Goal: Task Accomplishment & Management: Manage account settings

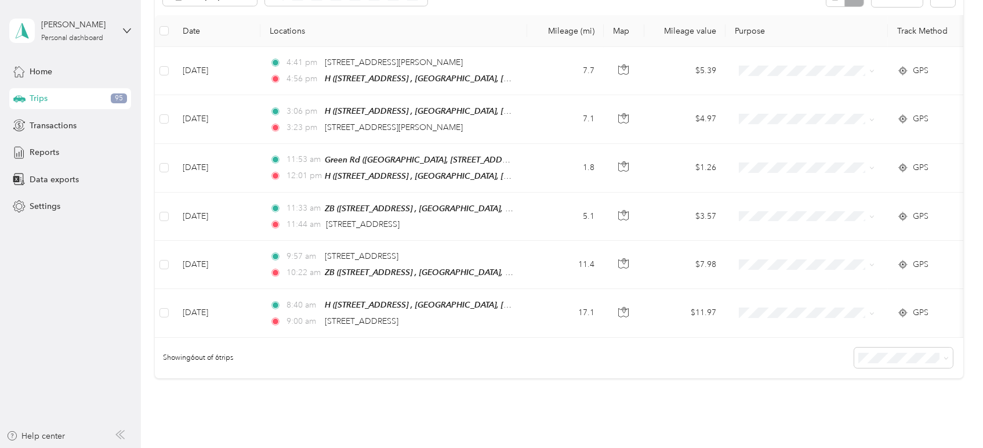
scroll to position [64, 0]
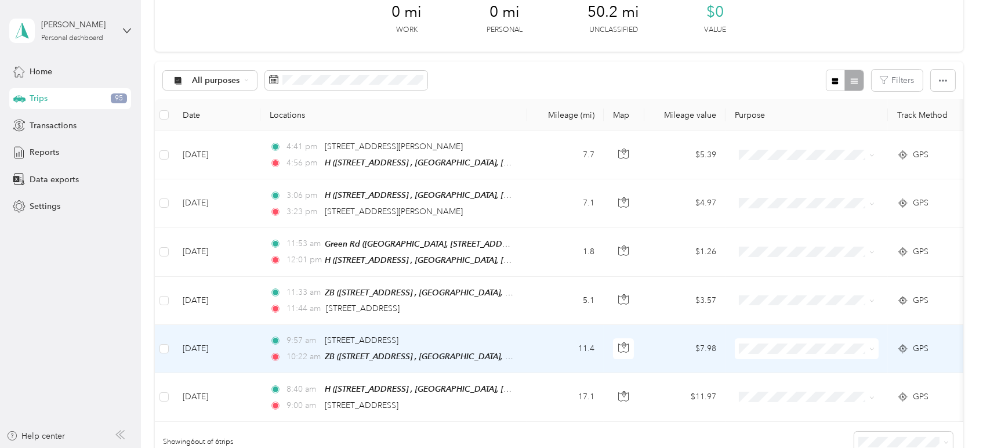
click at [866, 344] on span at bounding box center [869, 348] width 9 height 13
click at [873, 347] on icon at bounding box center [871, 348] width 5 height 5
click at [867, 363] on span "Cuyahoga DD" at bounding box center [817, 367] width 107 height 12
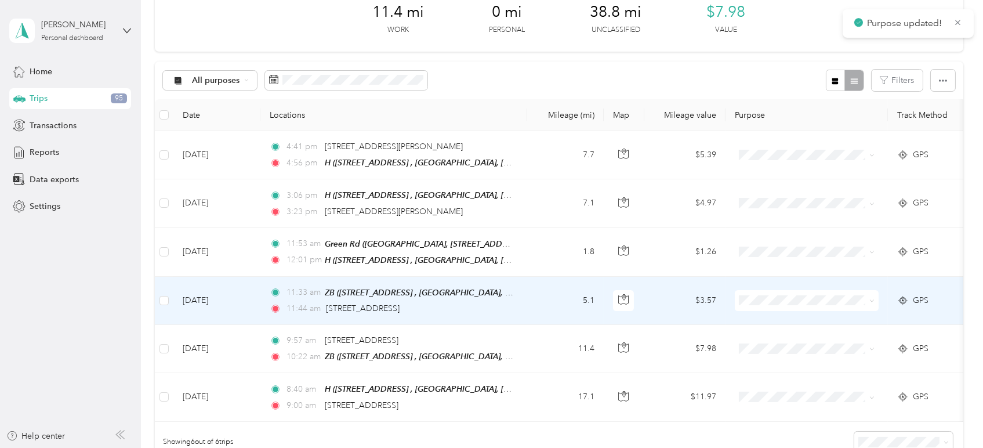
click at [867, 295] on span at bounding box center [869, 300] width 9 height 13
click at [869, 300] on icon at bounding box center [871, 300] width 5 height 5
click at [856, 321] on li "Cuyahoga DD" at bounding box center [807, 313] width 144 height 20
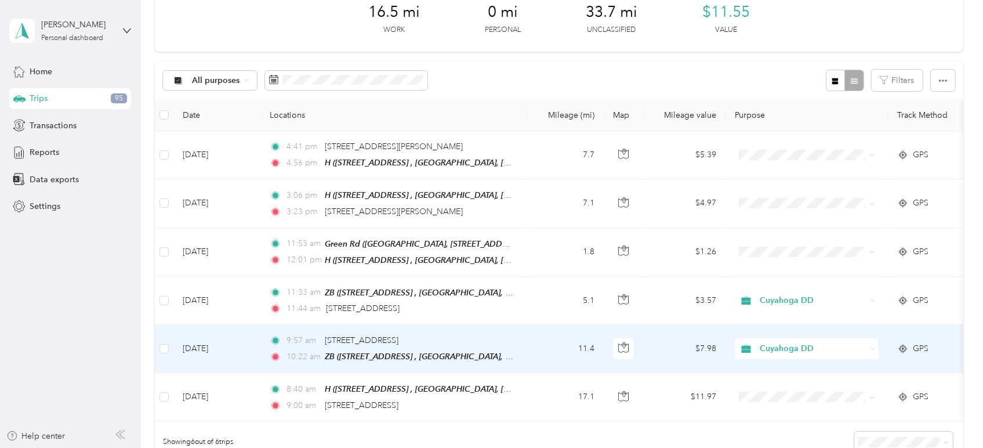
click at [659, 339] on td "$7.98" at bounding box center [684, 349] width 81 height 48
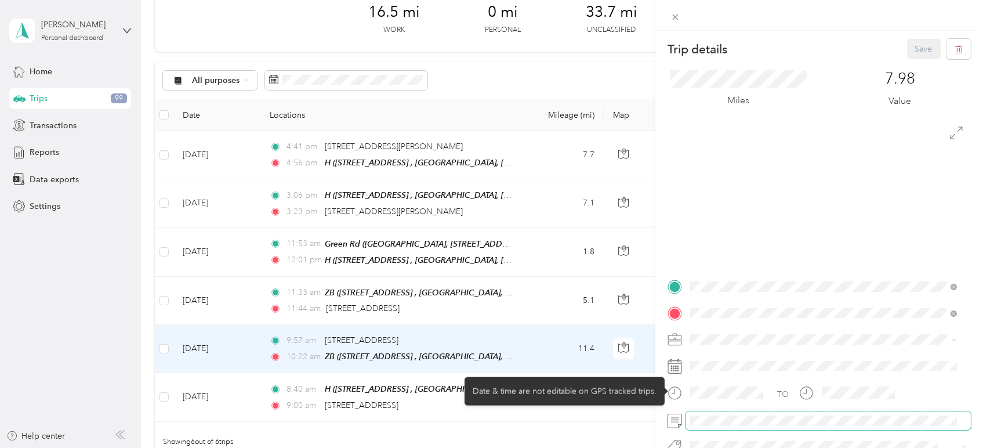
click at [720, 414] on span at bounding box center [828, 420] width 285 height 19
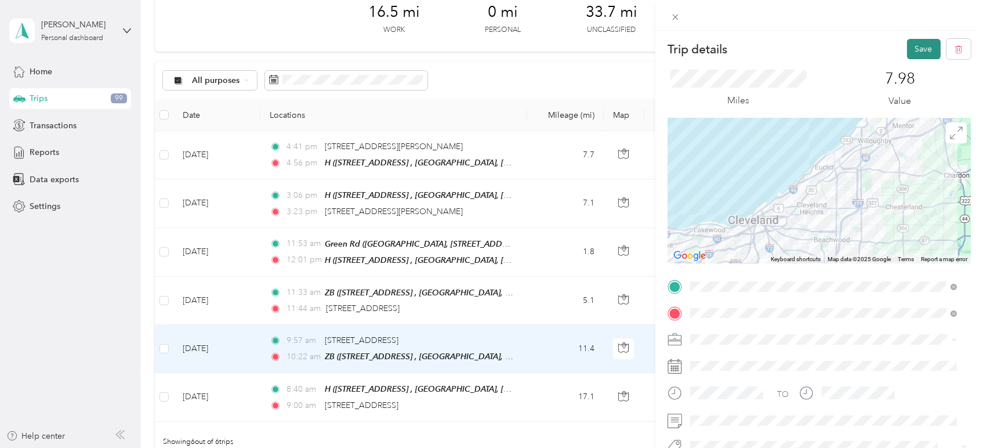
click at [919, 53] on button "Save" at bounding box center [924, 49] width 34 height 20
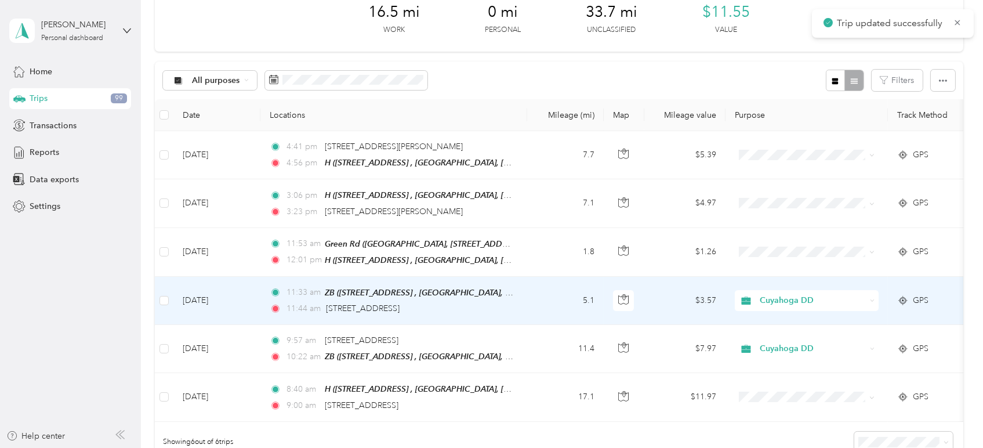
click at [884, 310] on td "Cuyahoga DD" at bounding box center [806, 301] width 162 height 48
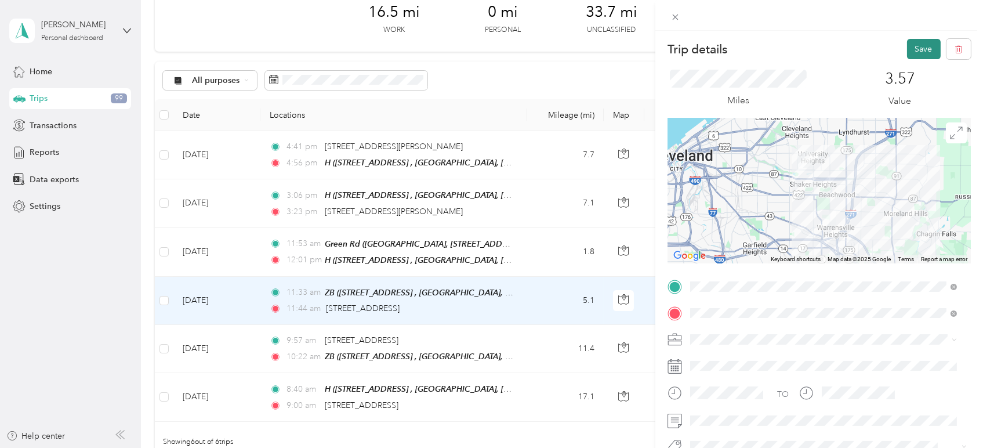
click at [910, 52] on button "Save" at bounding box center [924, 49] width 34 height 20
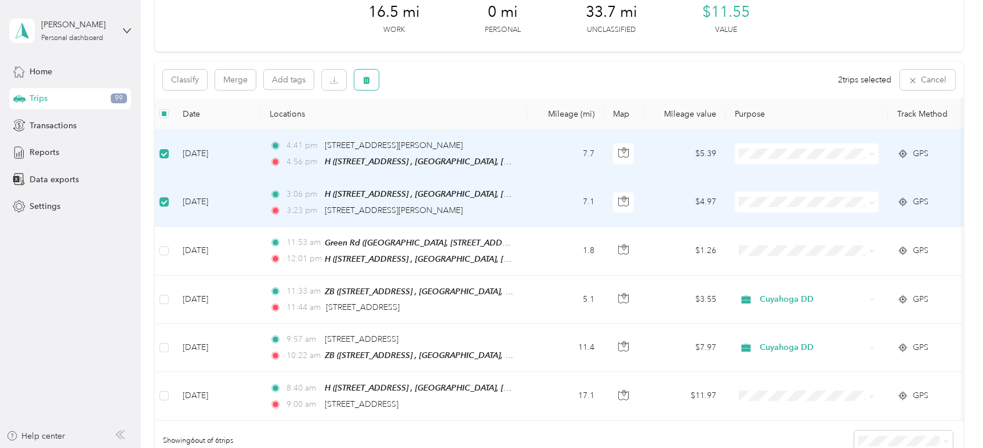
click at [370, 82] on icon "button" at bounding box center [366, 80] width 8 height 8
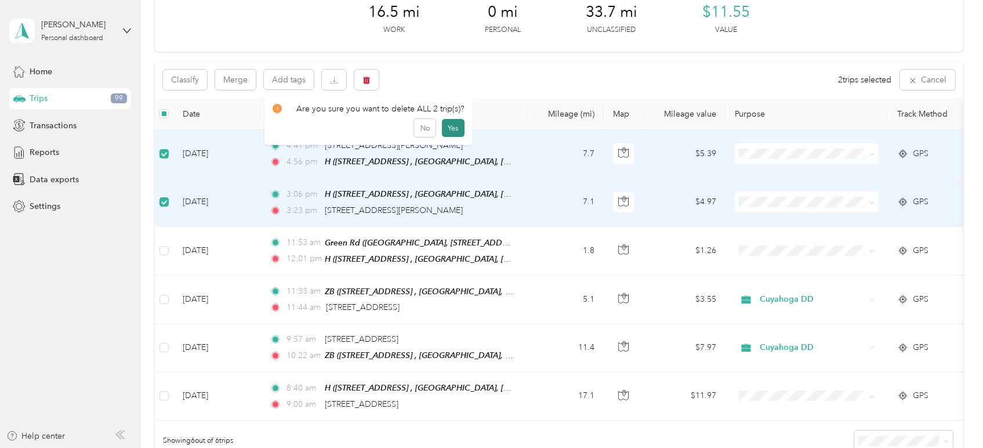
click at [444, 130] on button "Yes" at bounding box center [453, 128] width 23 height 19
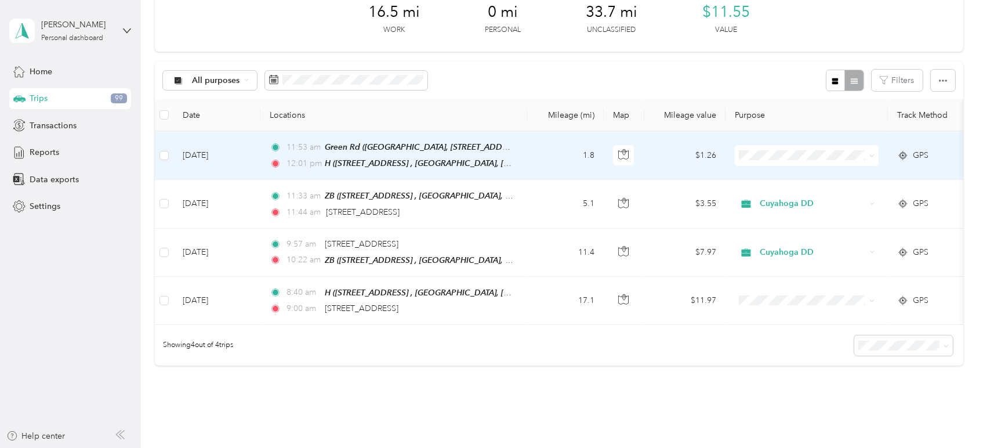
click at [871, 151] on span at bounding box center [871, 155] width 5 height 10
click at [870, 157] on icon at bounding box center [871, 155] width 5 height 5
click at [812, 189] on li "Personal" at bounding box center [807, 195] width 144 height 20
click at [932, 161] on td "GPS" at bounding box center [928, 155] width 81 height 49
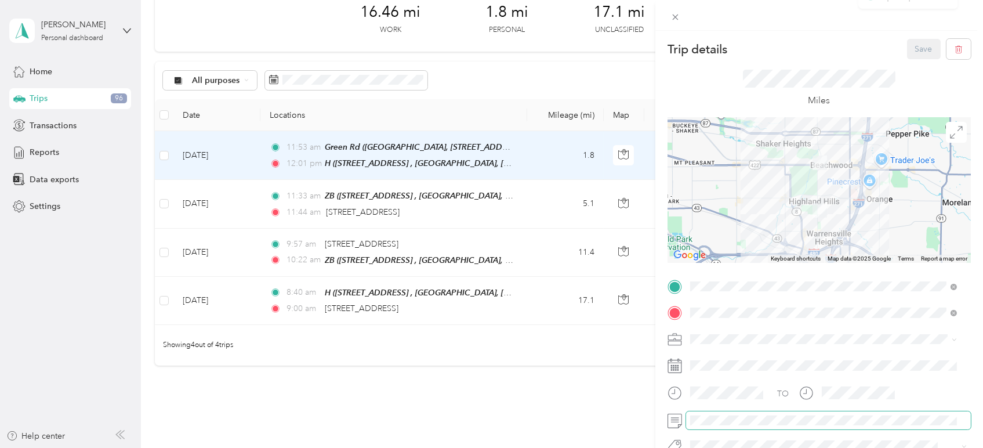
click at [698, 426] on span at bounding box center [828, 420] width 285 height 19
click at [922, 45] on button "Save" at bounding box center [924, 49] width 34 height 20
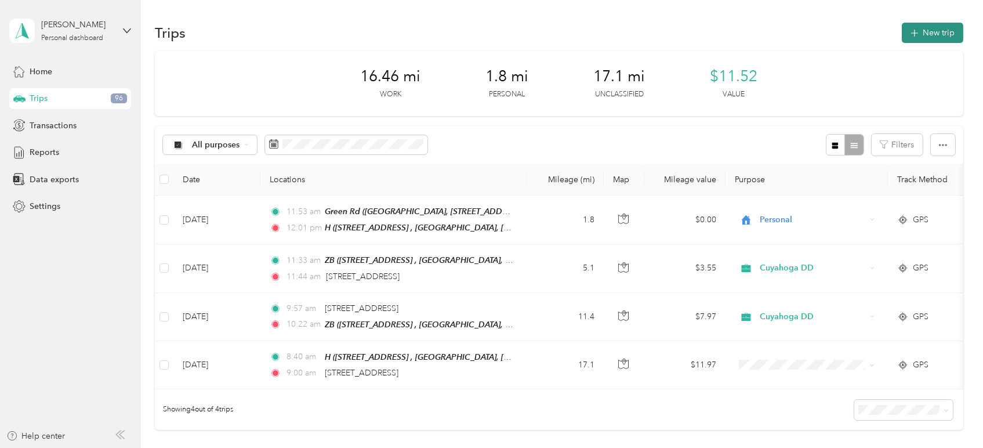
click at [933, 31] on button "New trip" at bounding box center [932, 33] width 61 height 20
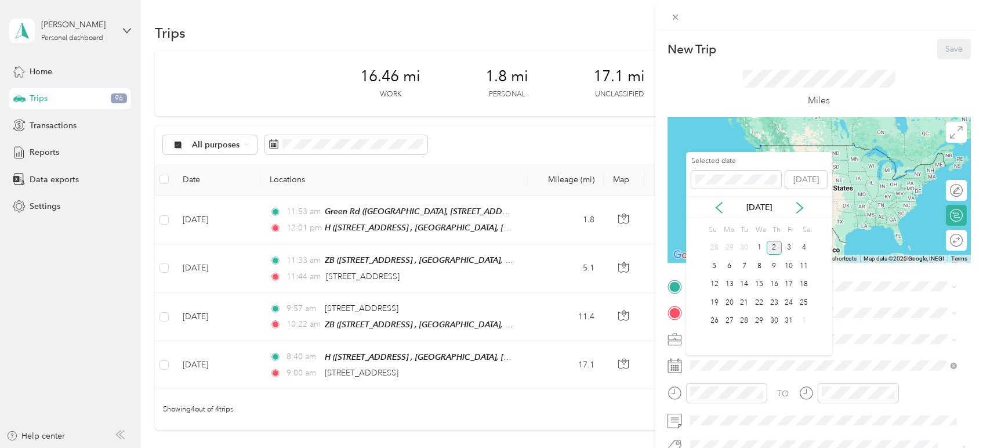
click at [718, 213] on div "[DATE]" at bounding box center [759, 207] width 146 height 21
click at [718, 212] on icon at bounding box center [719, 208] width 12 height 12
click at [790, 283] on div "19" at bounding box center [789, 284] width 15 height 14
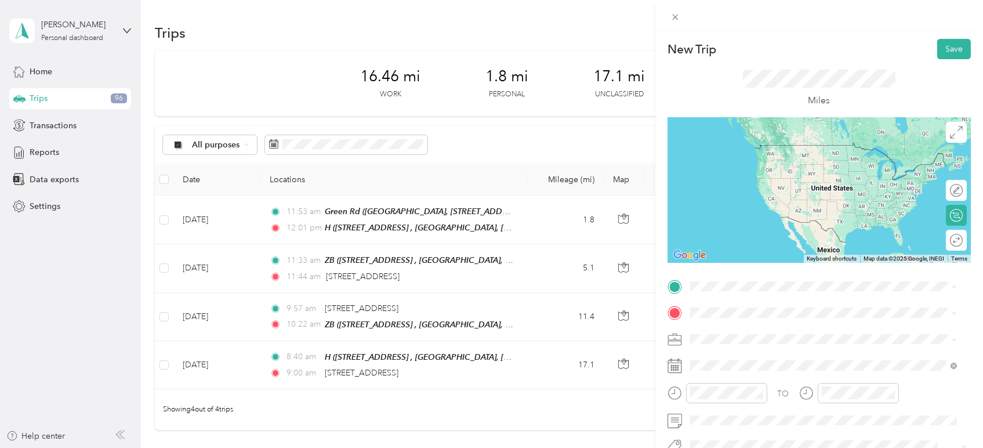
click at [752, 154] on div "H [STREET_ADDRESS][GEOGRAPHIC_DATA], [GEOGRAPHIC_DATA], [GEOGRAPHIC_DATA]" at bounding box center [832, 162] width 241 height 37
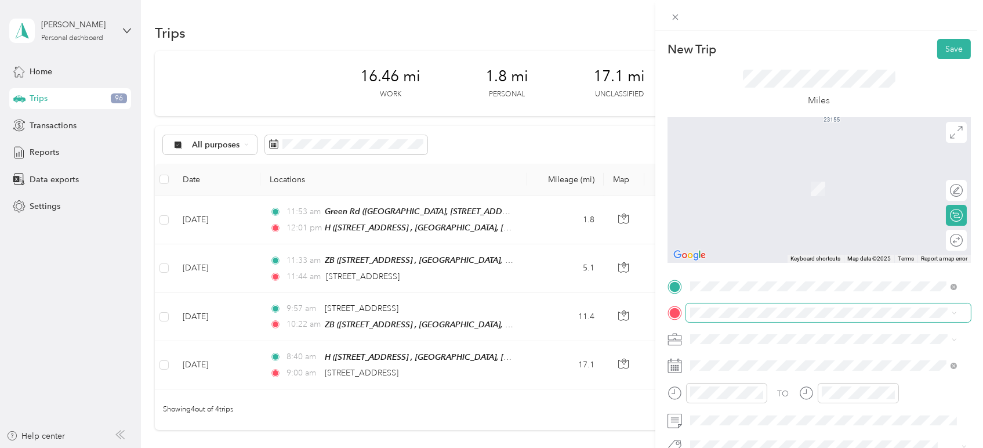
click at [754, 318] on span at bounding box center [828, 312] width 285 height 19
click at [810, 172] on span "[STREET_ADDRESS][US_STATE]" at bounding box center [770, 166] width 116 height 10
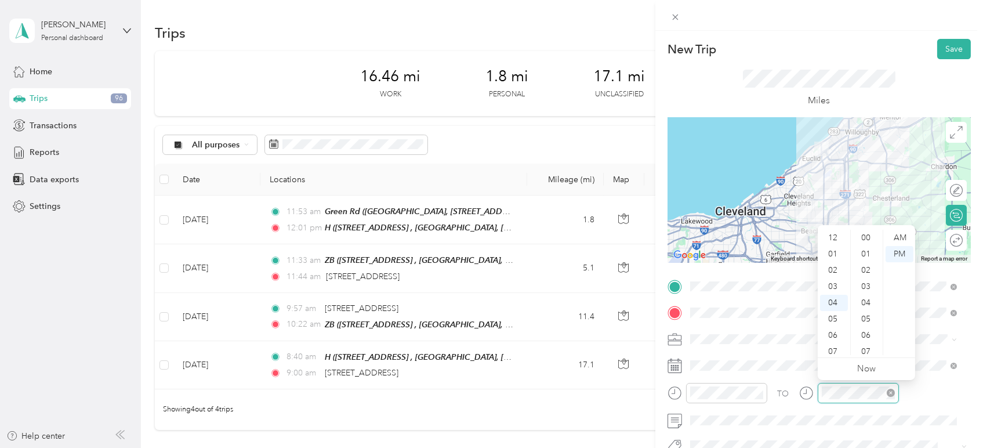
scroll to position [65, 0]
click at [837, 278] on div "07" at bounding box center [834, 286] width 28 height 16
click at [864, 293] on div "52" at bounding box center [867, 289] width 28 height 16
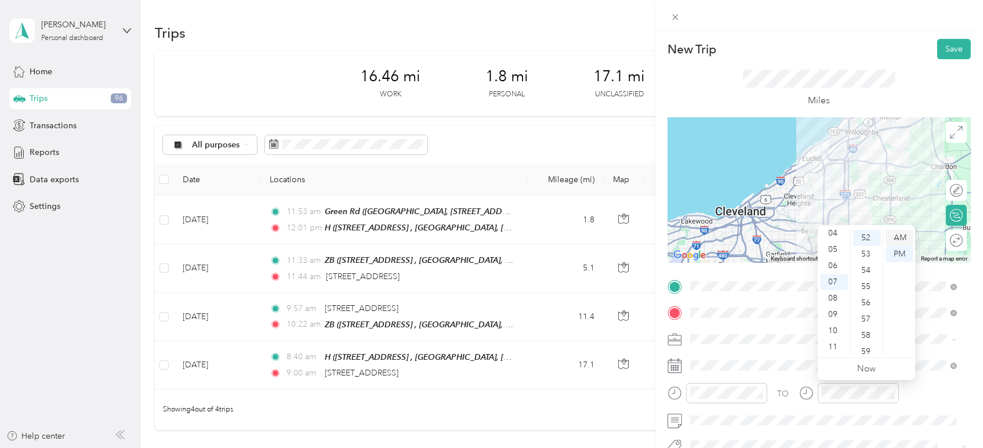
click at [896, 230] on div "AM" at bounding box center [899, 238] width 28 height 16
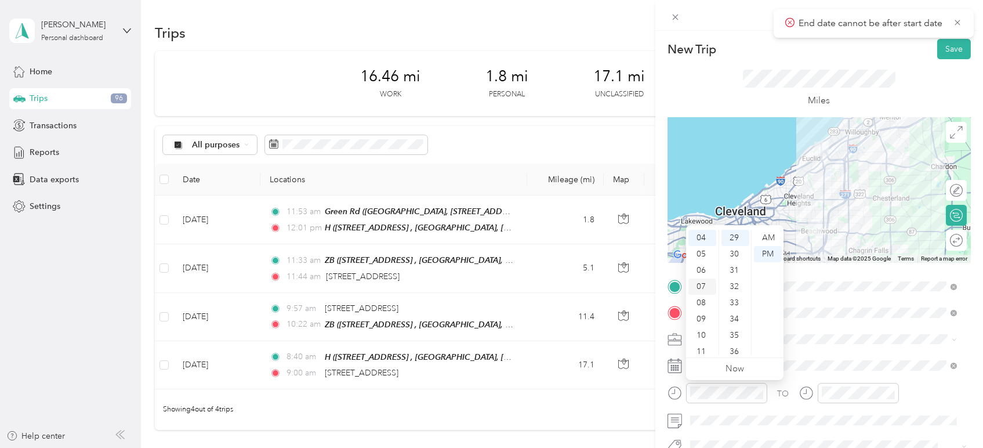
click at [705, 291] on div "07" at bounding box center [702, 286] width 28 height 16
click at [739, 282] on div "32" at bounding box center [735, 286] width 28 height 16
click at [772, 235] on div "AM" at bounding box center [768, 238] width 28 height 16
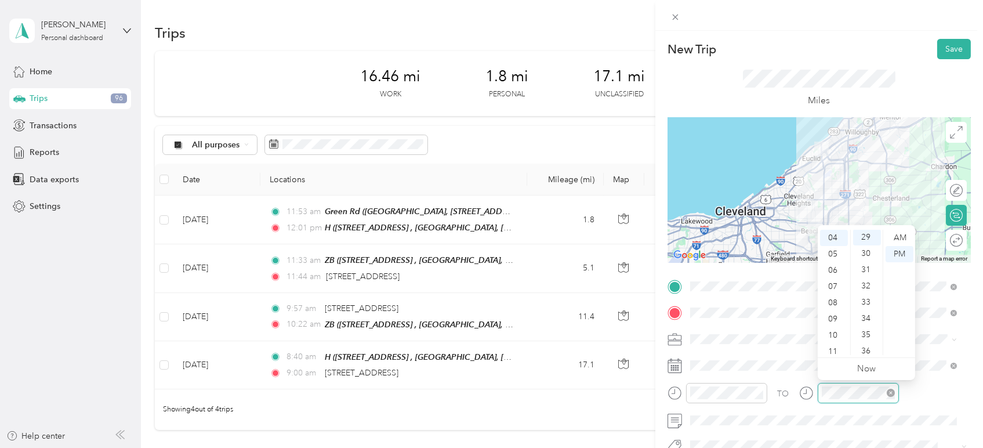
scroll to position [471, 0]
click at [834, 283] on div "07" at bounding box center [834, 286] width 28 height 16
click at [869, 291] on div "52" at bounding box center [867, 289] width 28 height 16
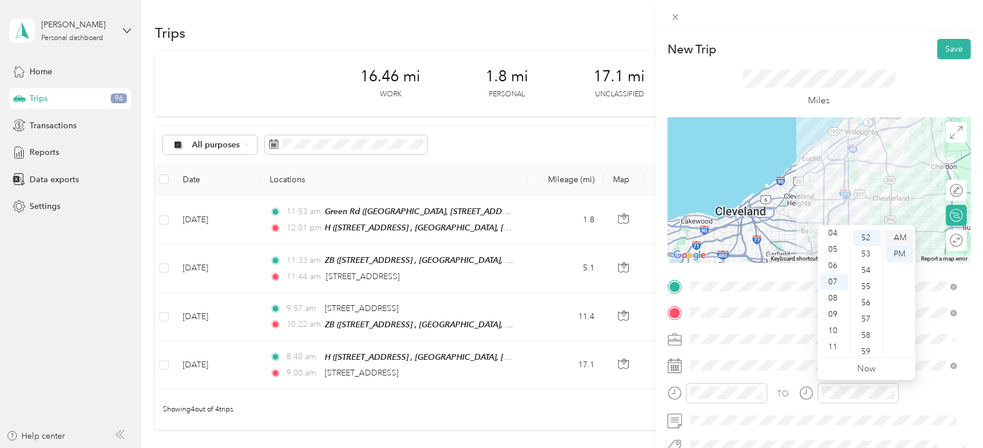
click at [902, 235] on div "AM" at bounding box center [899, 238] width 28 height 16
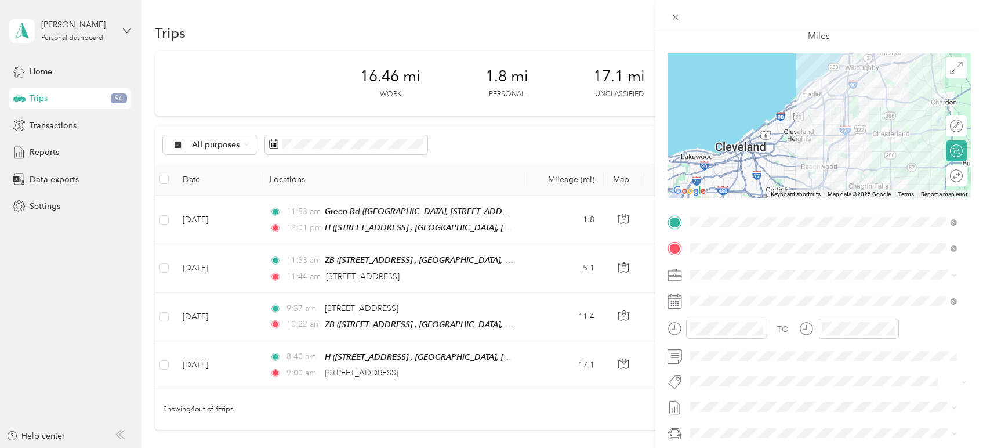
click at [950, 271] on span at bounding box center [951, 275] width 9 height 8
click at [953, 276] on icon at bounding box center [953, 275] width 5 height 5
click at [859, 314] on div "Personal" at bounding box center [823, 315] width 259 height 12
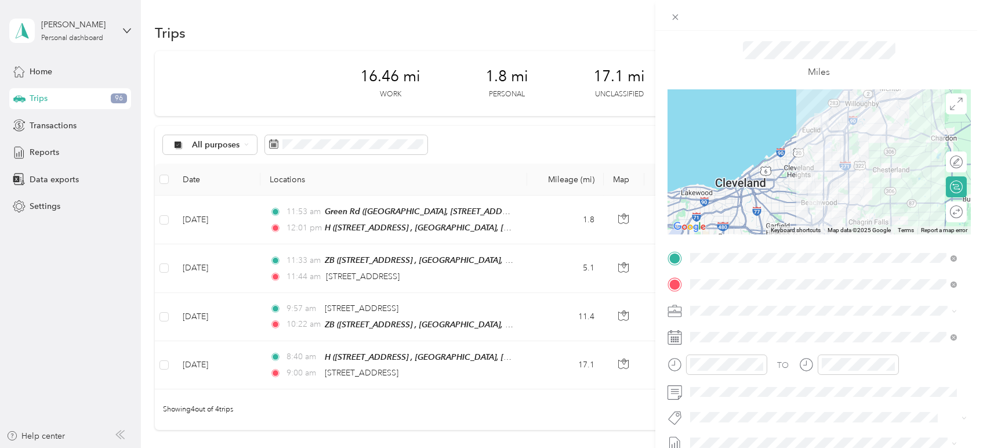
scroll to position [0, 0]
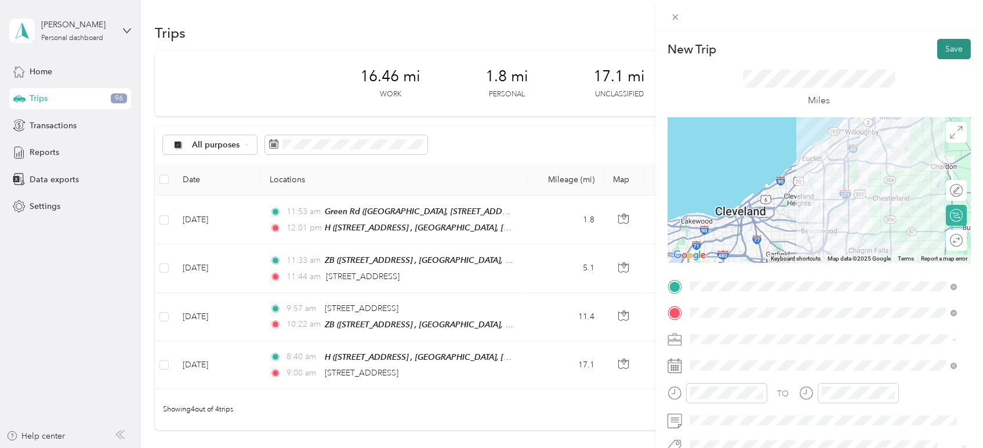
click at [945, 46] on button "Save" at bounding box center [954, 49] width 34 height 20
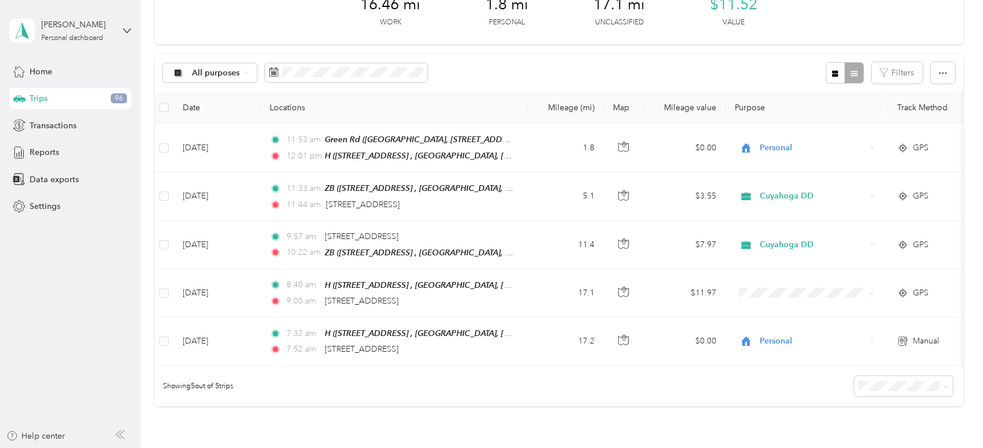
scroll to position [64, 0]
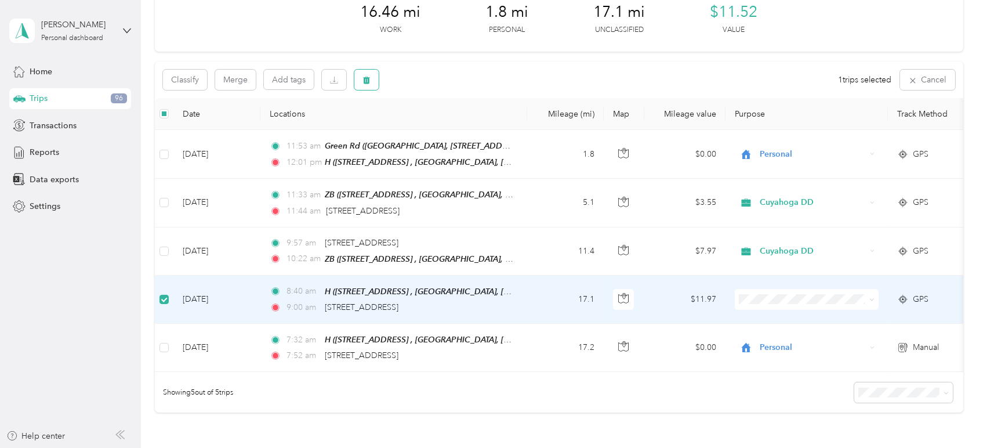
click at [371, 73] on button "button" at bounding box center [366, 80] width 24 height 20
click at [450, 127] on button "Yes" at bounding box center [453, 128] width 23 height 19
